Goal: Information Seeking & Learning: Find specific fact

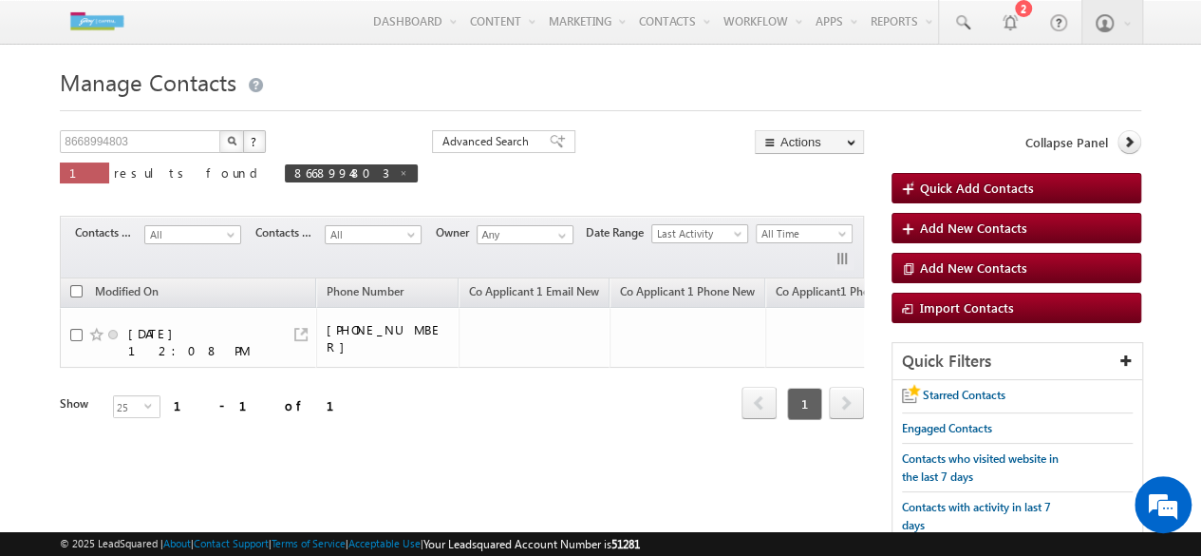
click at [227, 144] on img "button" at bounding box center [231, 140] width 9 height 9
click at [155, 136] on input "8668994803" at bounding box center [141, 141] width 162 height 23
click at [219, 130] on button "button" at bounding box center [231, 141] width 25 height 23
click at [399, 176] on span at bounding box center [403, 172] width 9 height 9
type input "Search Contacts"
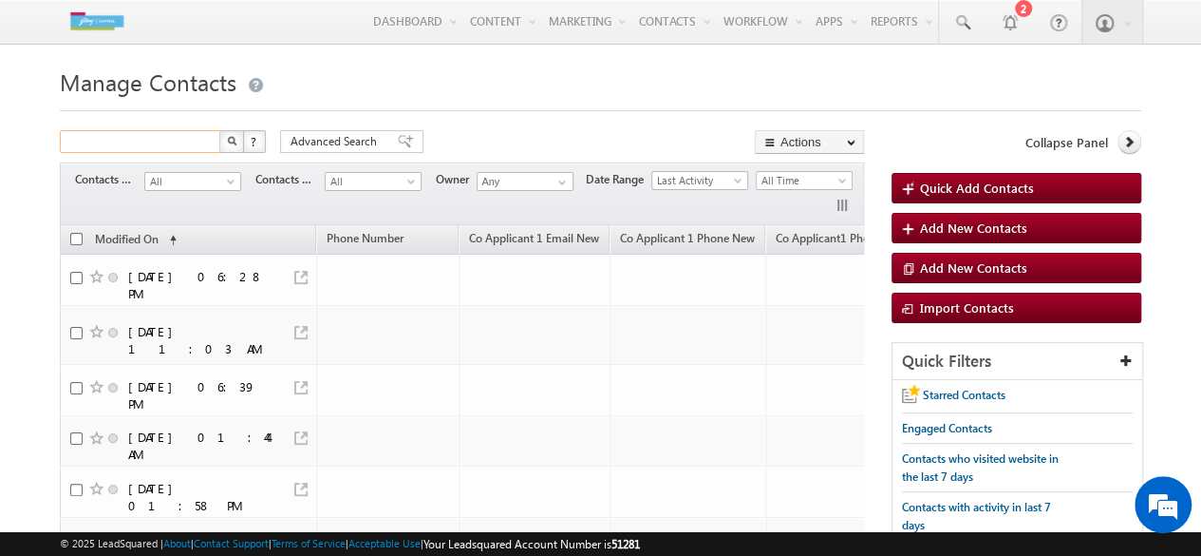
click at [180, 143] on input "text" at bounding box center [141, 141] width 162 height 23
type input "Search Contacts"
type input "8668994803"
click at [219, 130] on button "button" at bounding box center [231, 141] width 25 height 23
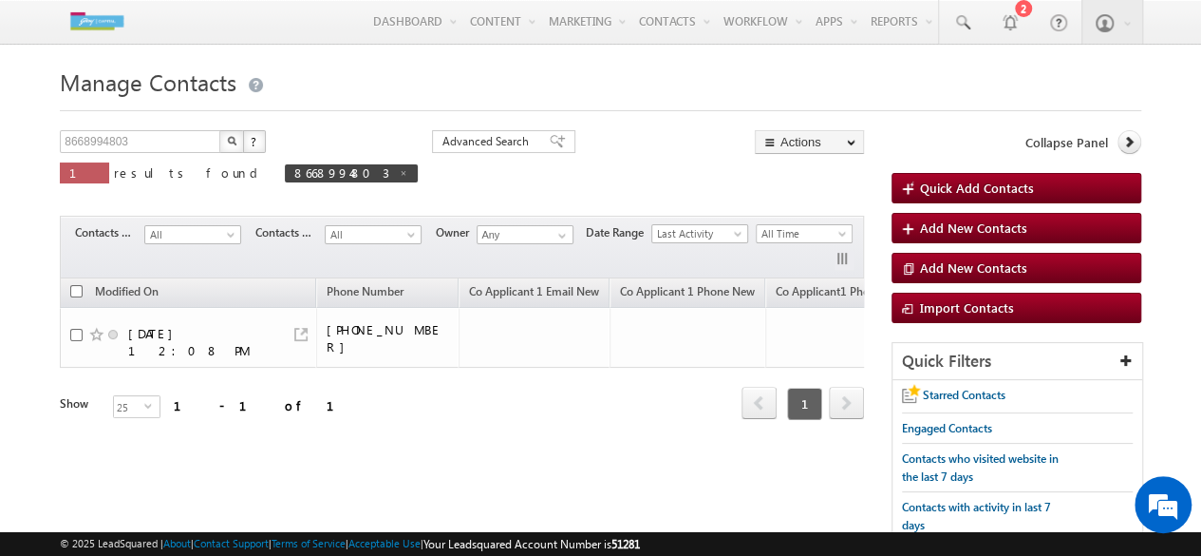
click at [236, 147] on button "button" at bounding box center [231, 141] width 25 height 23
click at [192, 142] on input "8668994803" at bounding box center [141, 141] width 162 height 23
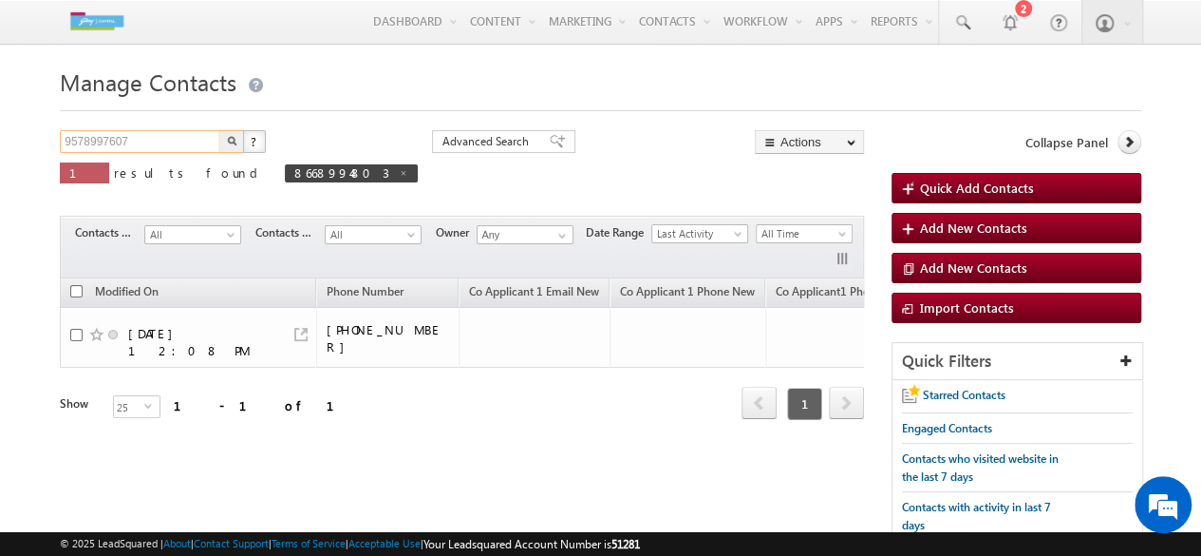
type input "9578997607"
click at [232, 145] on img "button" at bounding box center [231, 140] width 9 height 9
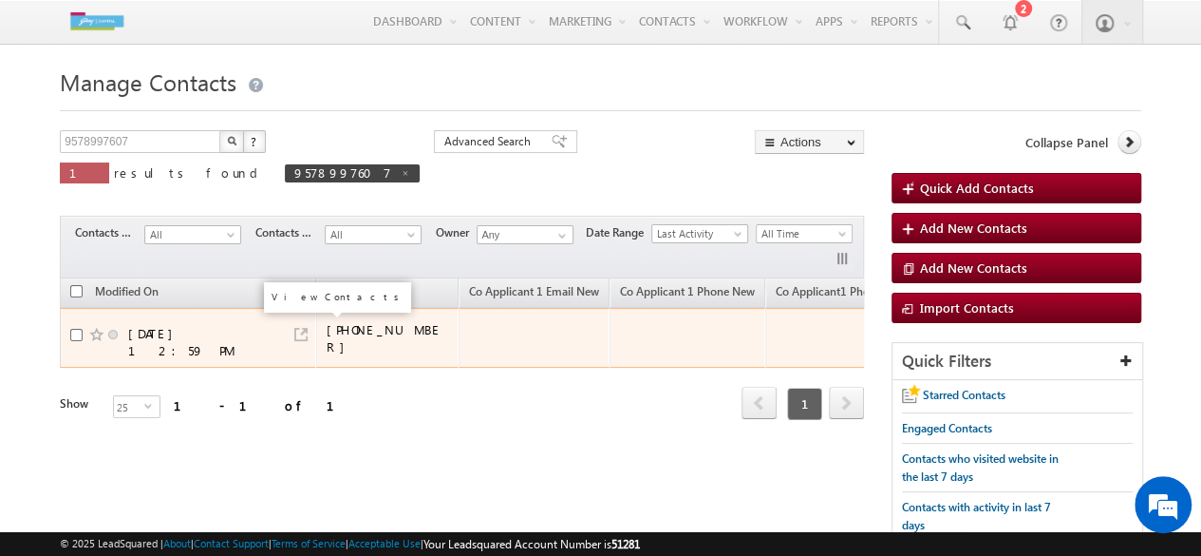
click at [305, 328] on link at bounding box center [300, 334] width 13 height 13
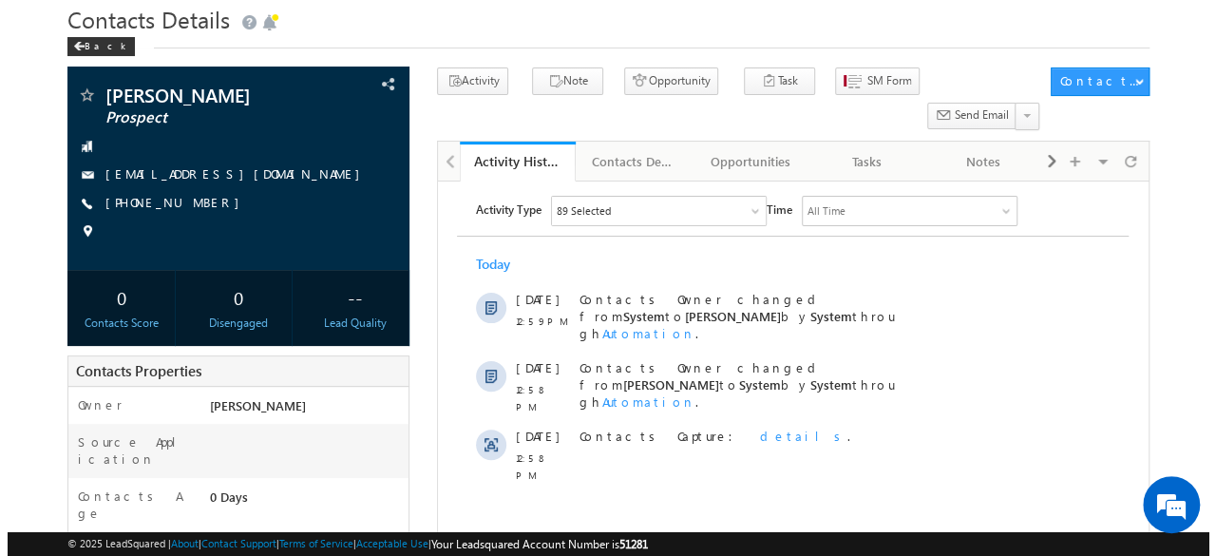
scroll to position [44, 0]
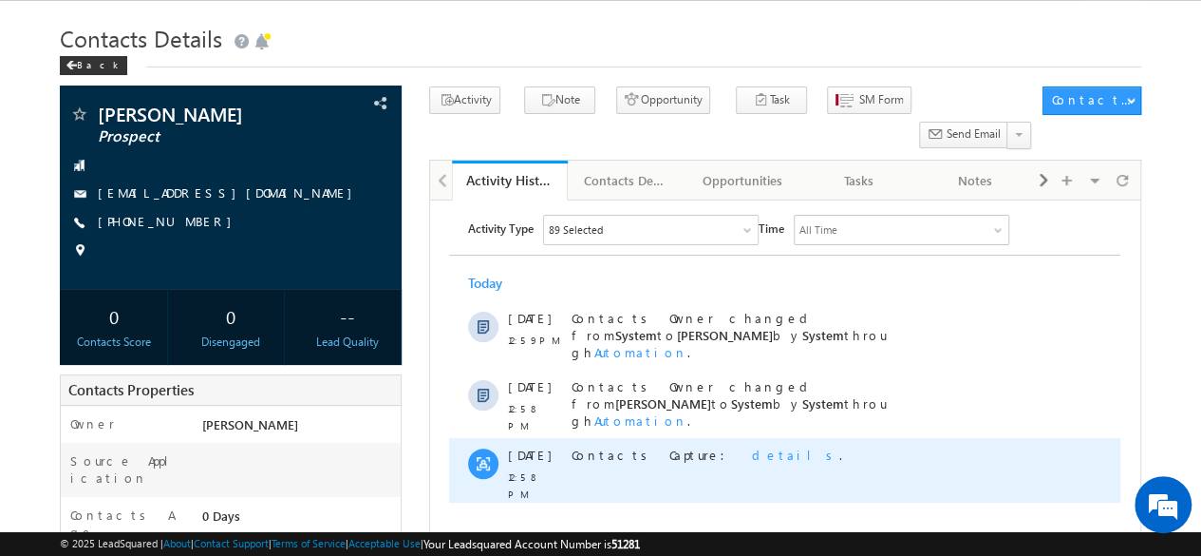
click at [752, 446] on span "details" at bounding box center [795, 454] width 87 height 16
